Goal: Check status: Check status

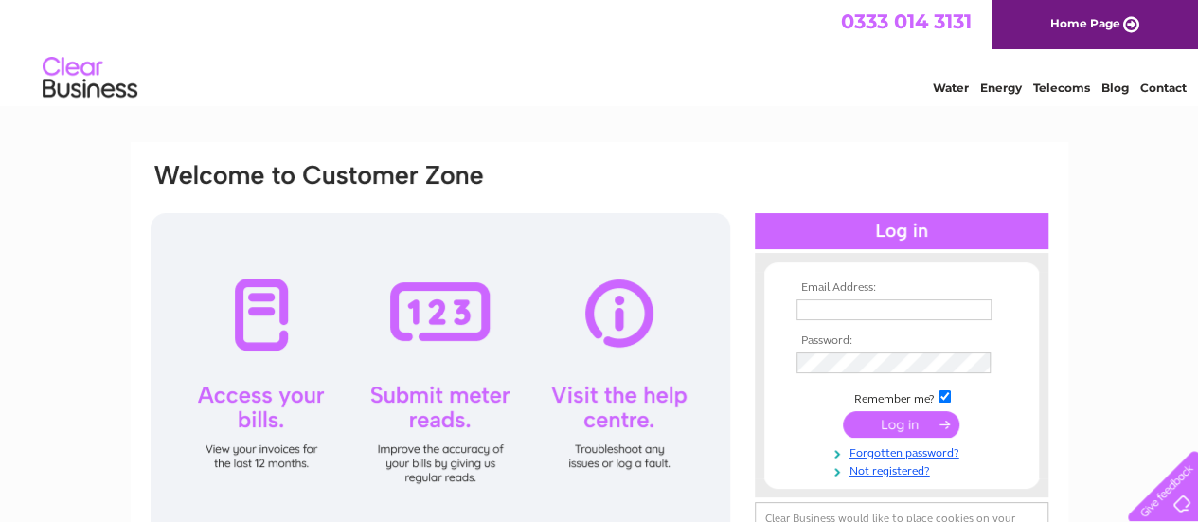
type input "info@gkjoinery.com"
click at [905, 433] on input "submit" at bounding box center [901, 424] width 116 height 27
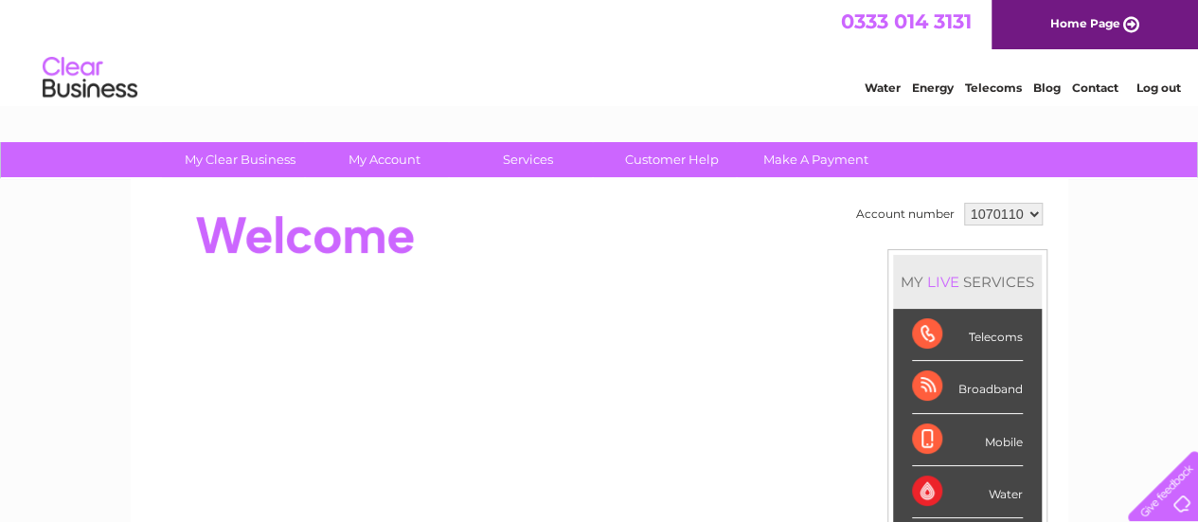
click at [880, 26] on span "0333 014 3131" at bounding box center [906, 21] width 131 height 24
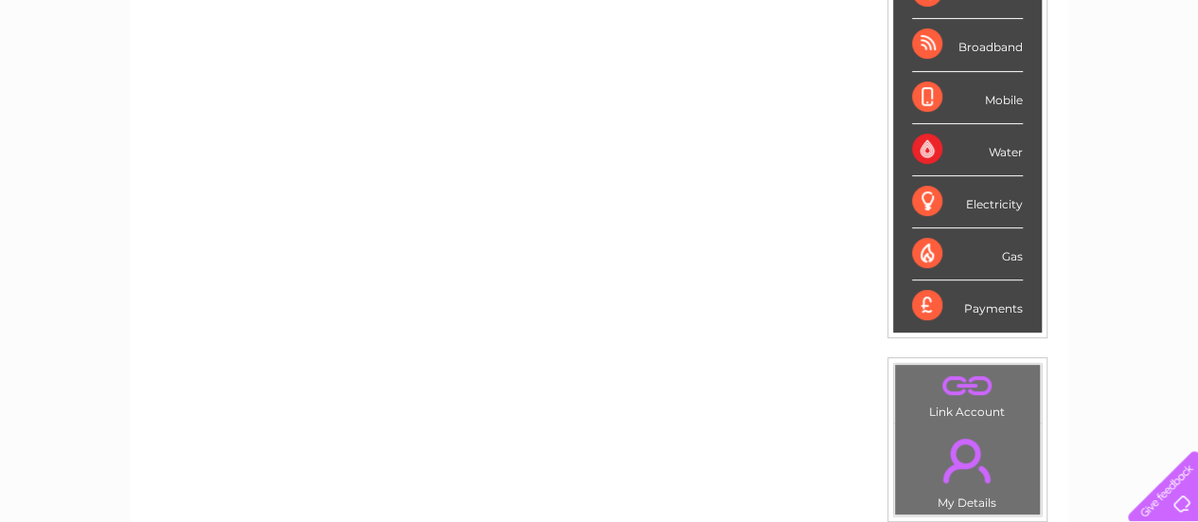
scroll to position [315, 0]
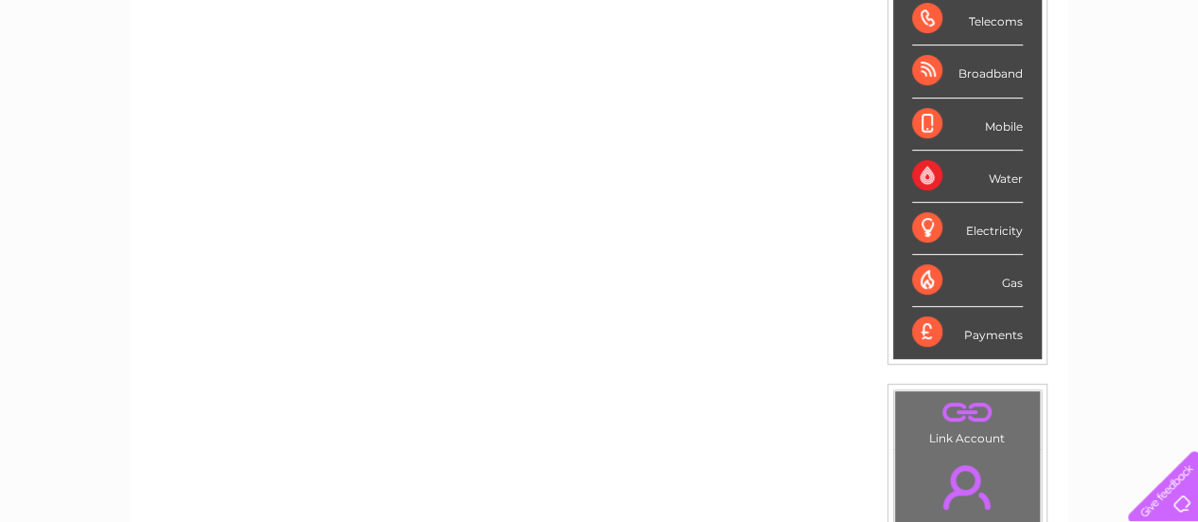
click at [949, 56] on div "Broadband" at bounding box center [967, 71] width 111 height 52
click at [964, 69] on div "Broadband" at bounding box center [967, 71] width 111 height 52
click at [917, 73] on div "Broadband" at bounding box center [967, 71] width 111 height 52
click at [994, 73] on div "Broadband" at bounding box center [967, 71] width 111 height 52
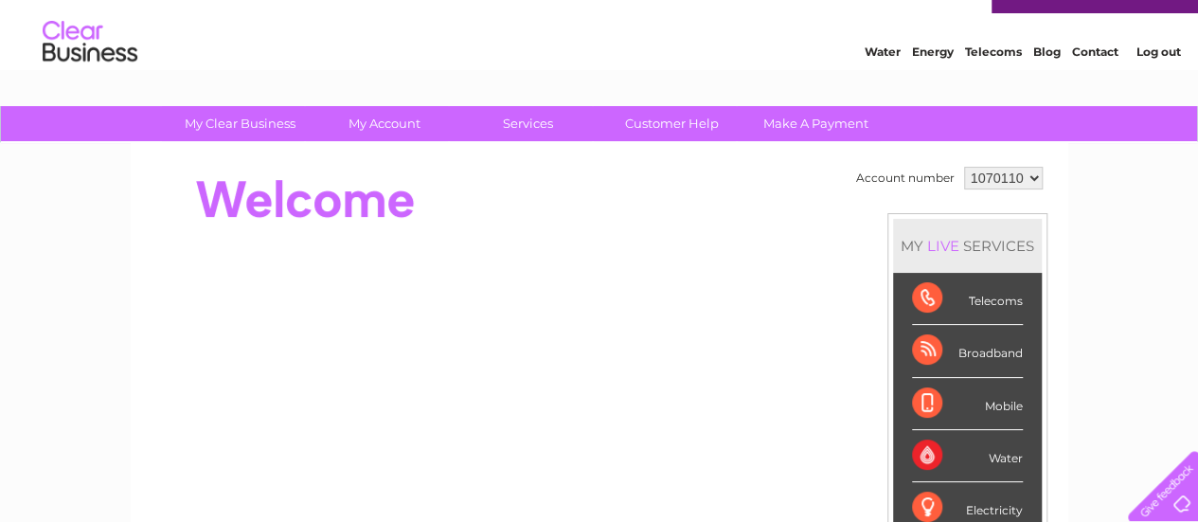
scroll to position [0, 0]
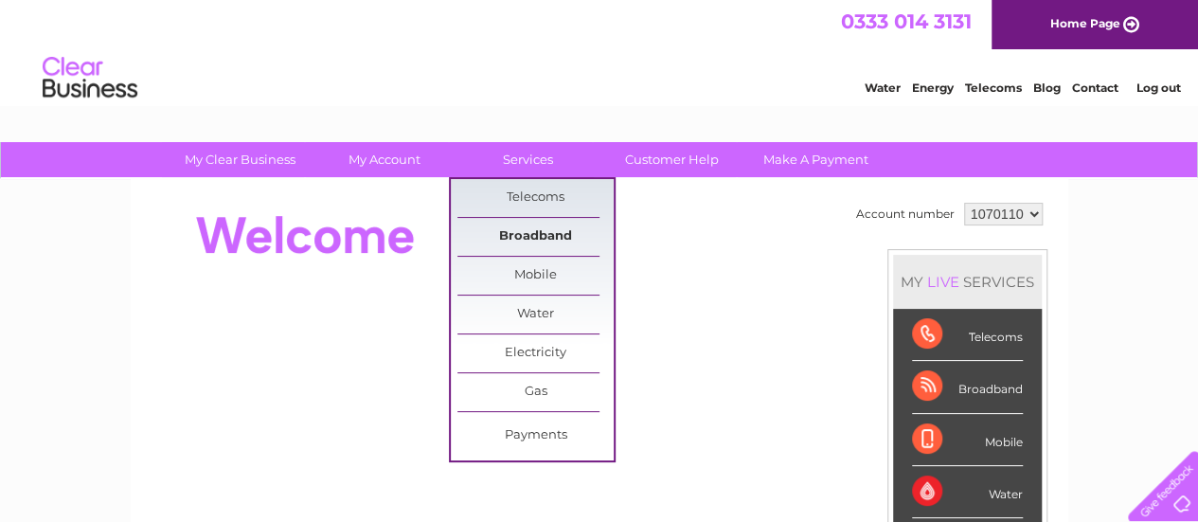
click at [538, 229] on link "Broadband" at bounding box center [535, 237] width 156 height 38
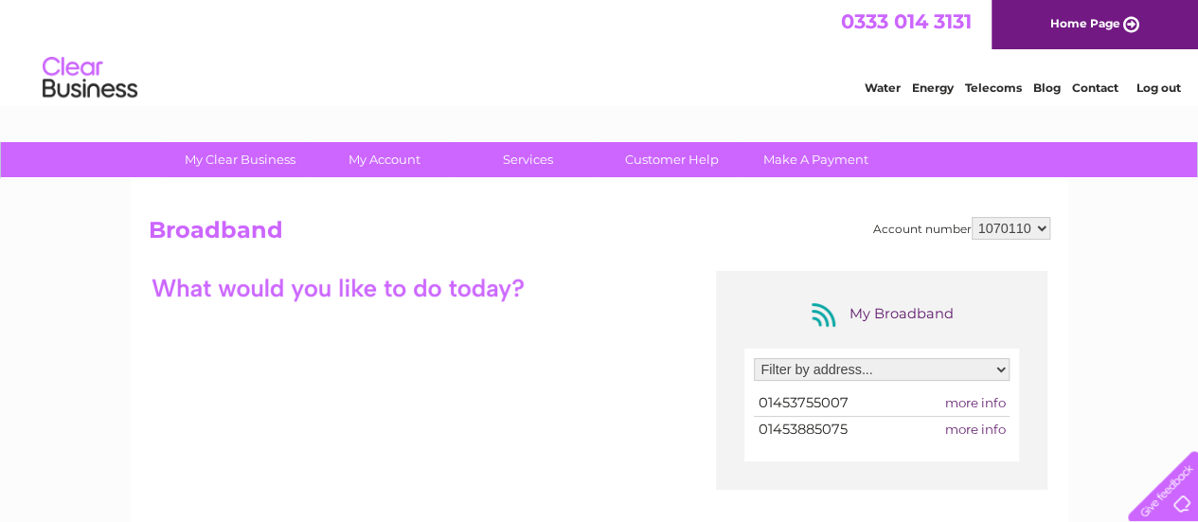
click at [841, 412] on td "01453755007" at bounding box center [829, 403] width 150 height 26
click at [948, 403] on span "more info" at bounding box center [974, 402] width 61 height 15
click at [956, 405] on span "more info" at bounding box center [974, 402] width 61 height 15
click at [799, 398] on span "01453755007" at bounding box center [803, 402] width 90 height 17
click at [788, 402] on span "01453755007" at bounding box center [803, 402] width 90 height 17
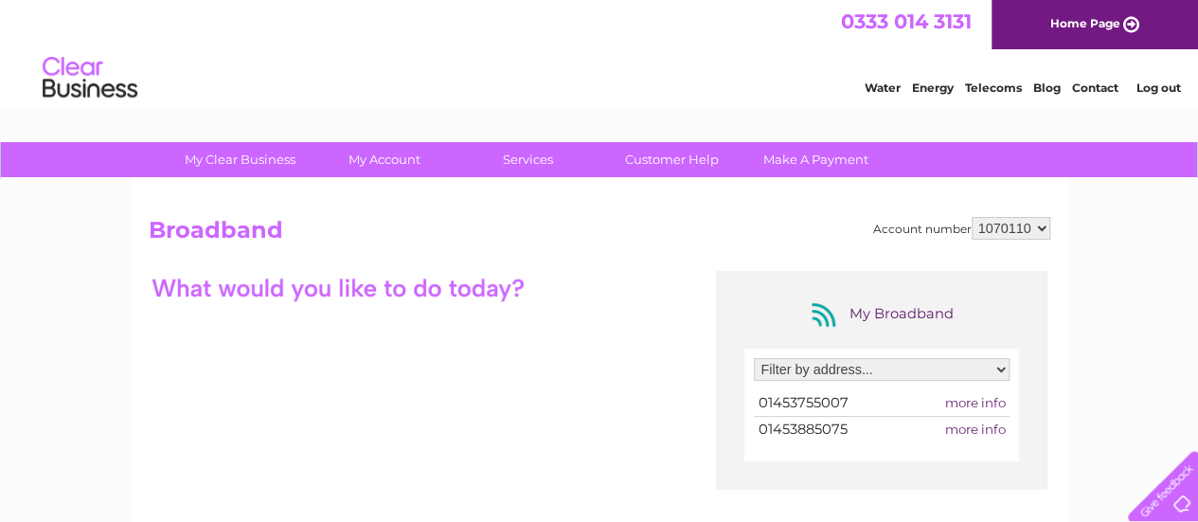
click at [1005, 368] on select "Filter by address... [STREET_ADDRESS]" at bounding box center [882, 369] width 256 height 23
select select "2229834"
click at [754, 358] on select "Filter by address... [STREET_ADDRESS]" at bounding box center [882, 369] width 256 height 23
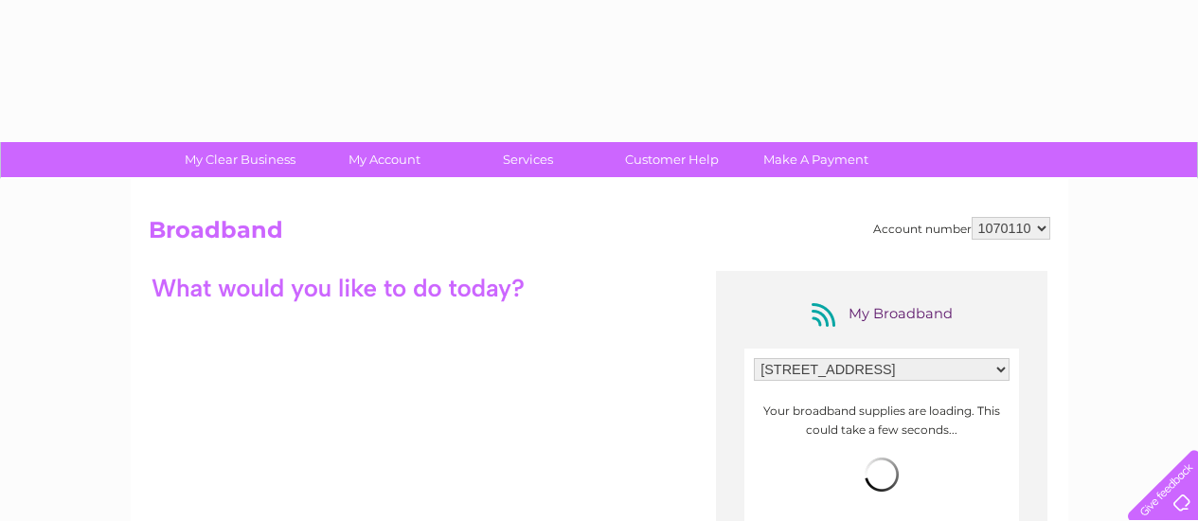
select select "2229834"
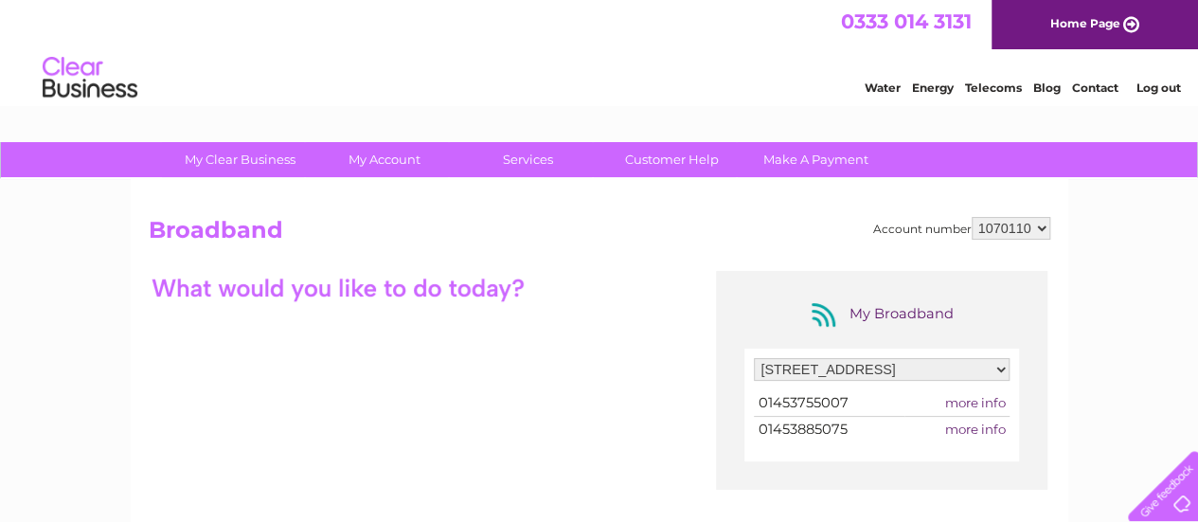
click at [856, 366] on select "Filter by address... [STREET_ADDRESS]" at bounding box center [882, 369] width 256 height 23
click at [932, 380] on select "Filter by address... [STREET_ADDRESS]" at bounding box center [882, 369] width 256 height 23
